Goal: Information Seeking & Learning: Learn about a topic

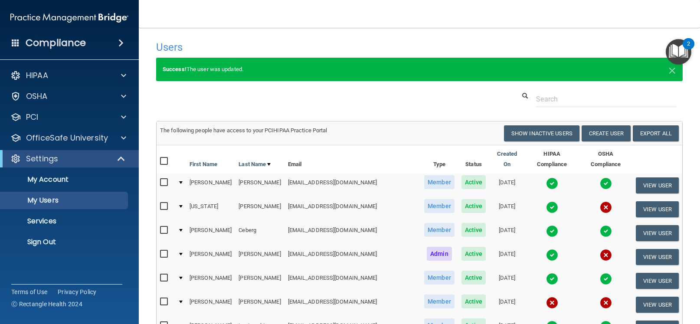
select select "20"
click at [69, 133] on p "OfficeSafe University" at bounding box center [67, 138] width 82 height 10
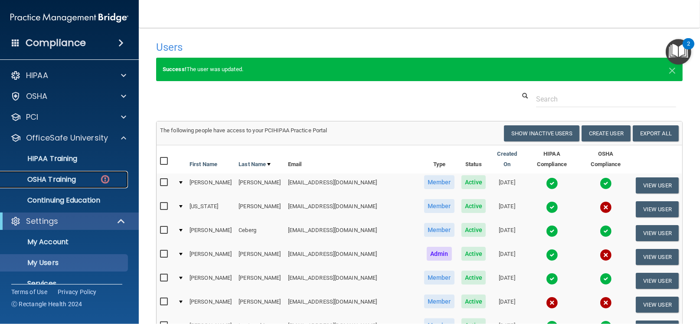
click at [59, 178] on p "OSHA Training" at bounding box center [41, 179] width 70 height 9
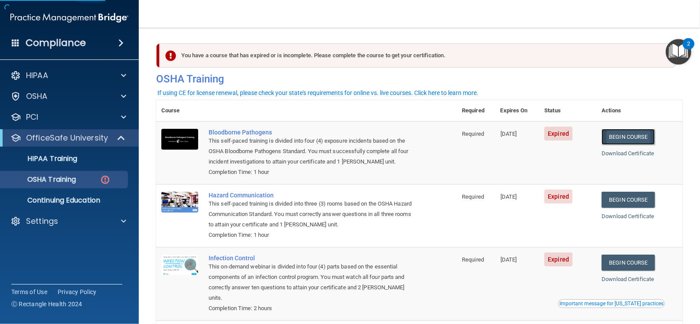
click at [629, 140] on link "Begin Course" at bounding box center [628, 137] width 53 height 16
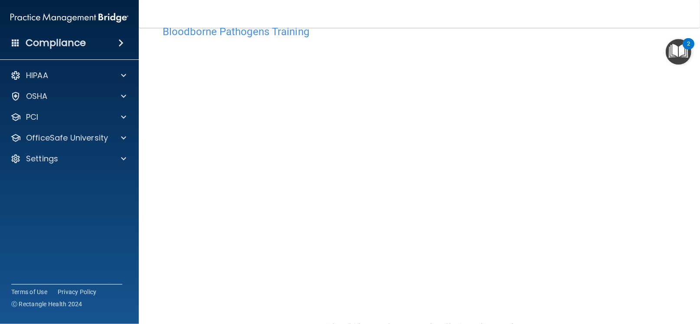
scroll to position [24, 0]
click at [44, 259] on div "Compliance HIPAA Documents and Policies Report an Incident Business Associates …" at bounding box center [69, 162] width 139 height 324
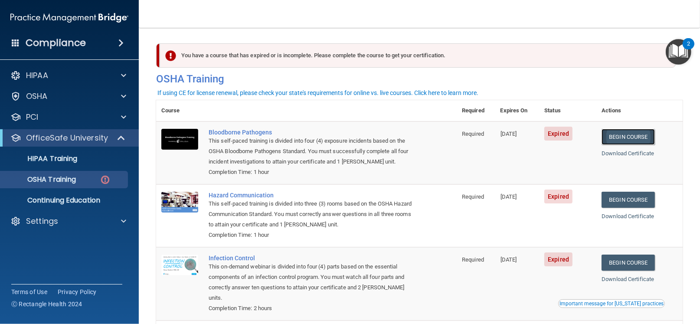
click at [620, 138] on link "Begin Course" at bounding box center [628, 137] width 53 height 16
